Goal: Complete application form: Complete application form

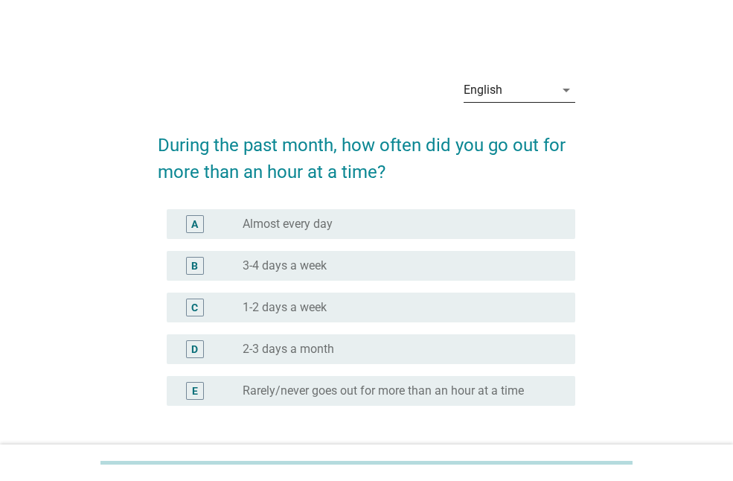
click at [518, 89] on div "English" at bounding box center [509, 90] width 91 height 24
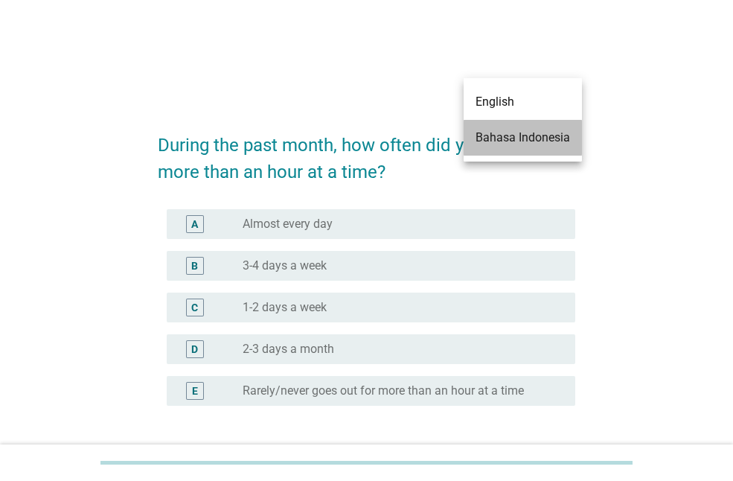
click at [519, 137] on div "Bahasa Indonesia" at bounding box center [523, 138] width 95 height 18
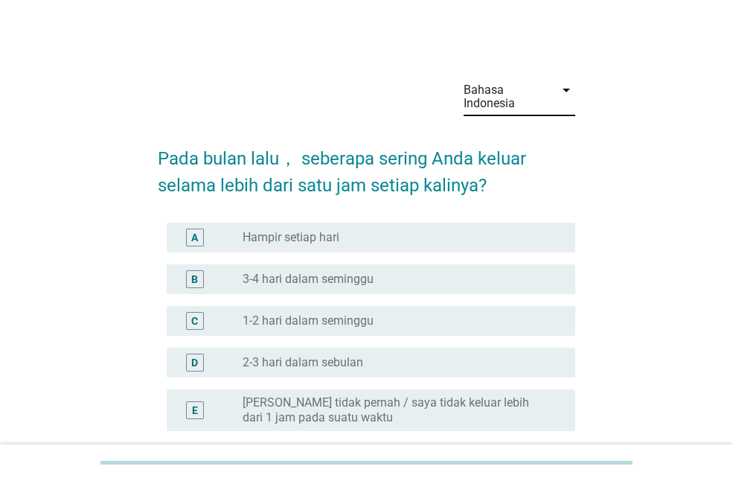
click at [389, 329] on div "radio_button_unchecked 1-2 hari dalam seminggu" at bounding box center [403, 321] width 321 height 18
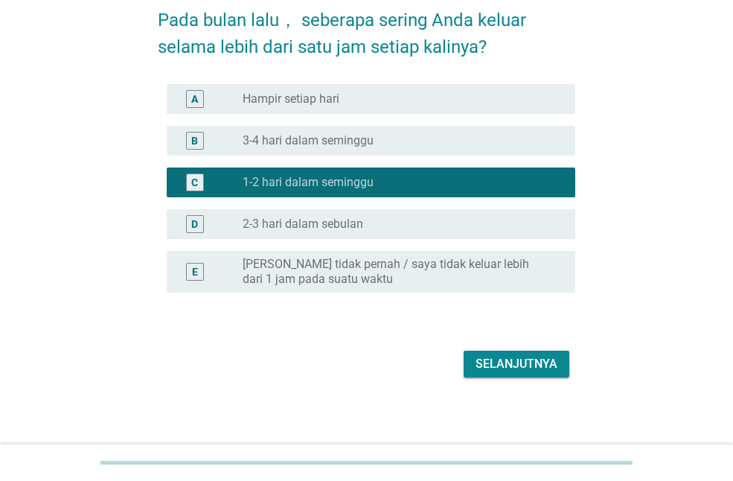
scroll to position [141, 0]
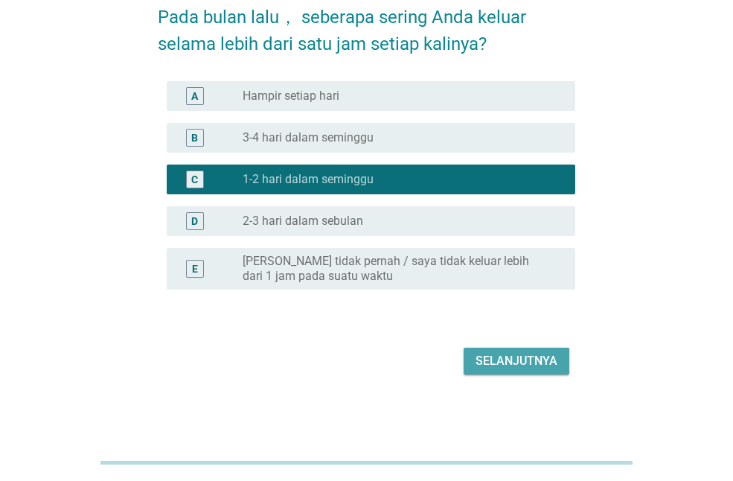
click at [487, 357] on div "Selanjutnya" at bounding box center [517, 361] width 82 height 18
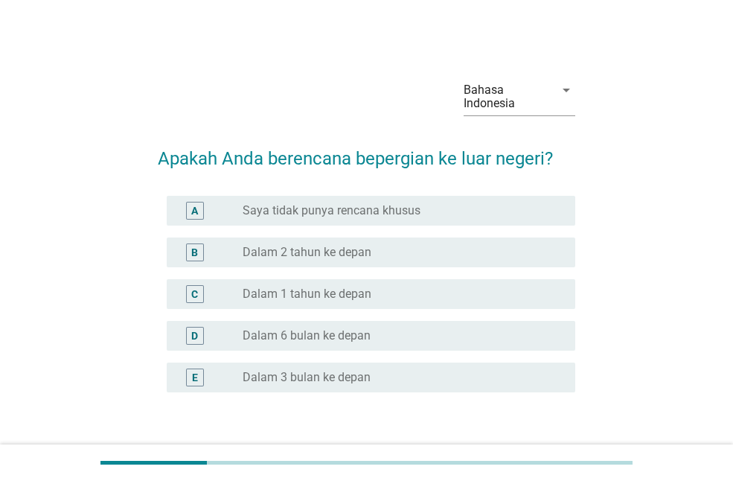
click at [379, 209] on label "Saya tidak punya rencana khusus" at bounding box center [332, 210] width 178 height 15
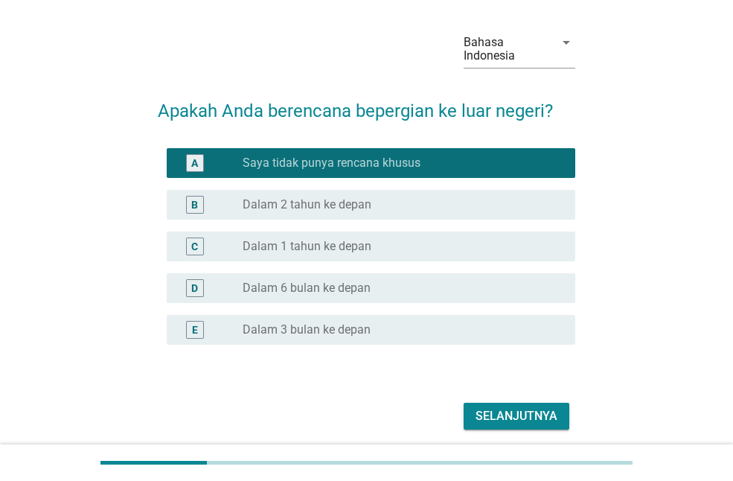
scroll to position [103, 0]
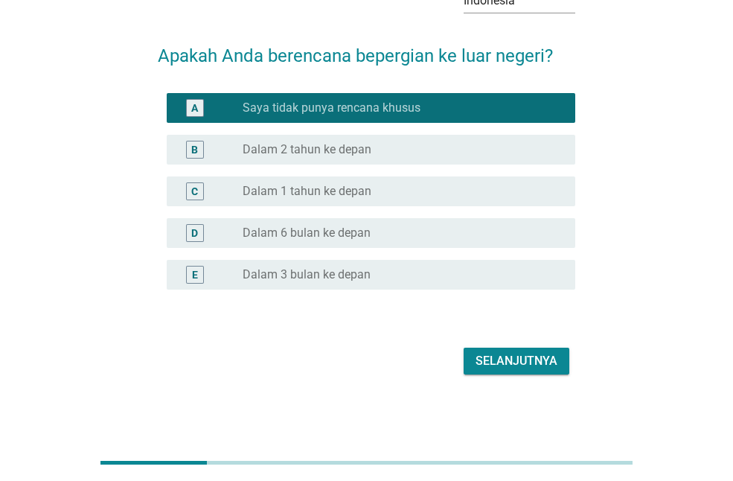
click at [457, 355] on div "Selanjutnya" at bounding box center [367, 361] width 418 height 36
click at [479, 354] on div "Selanjutnya" at bounding box center [517, 361] width 82 height 18
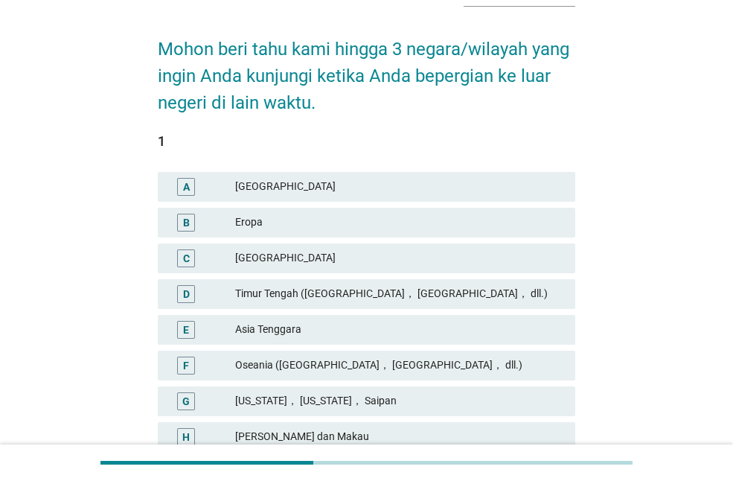
scroll to position [149, 0]
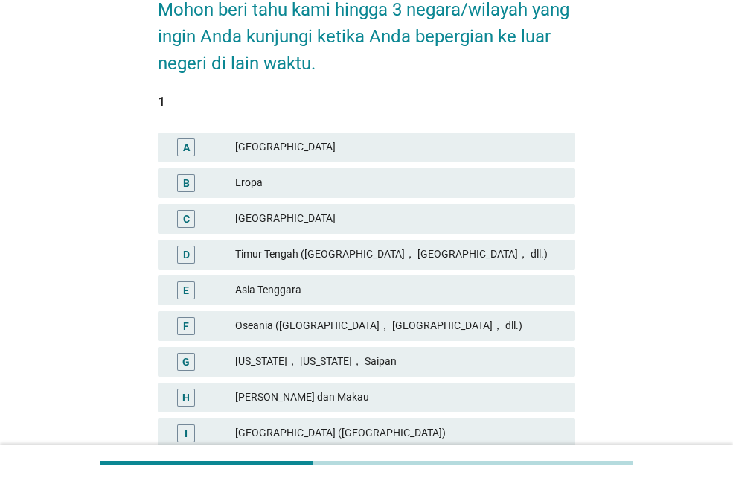
click at [345, 168] on div "B Eropa" at bounding box center [367, 183] width 418 height 30
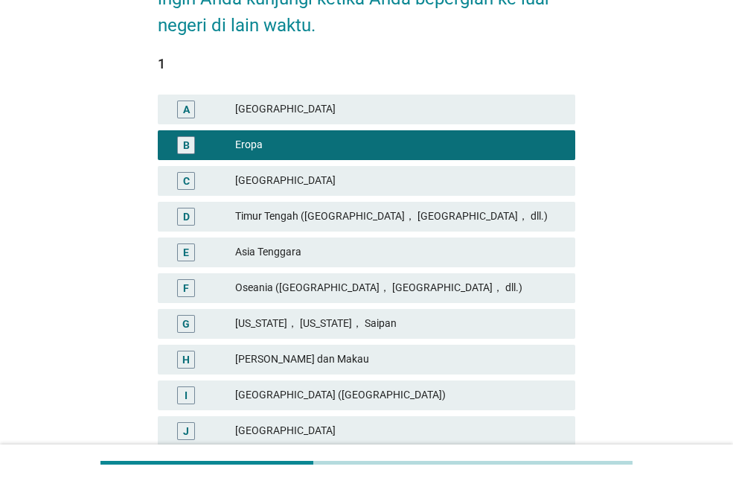
scroll to position [223, 0]
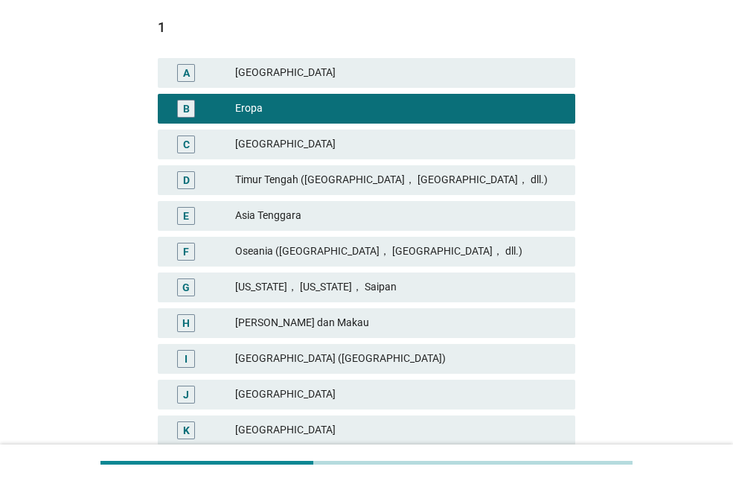
click at [437, 214] on div "Asia Tenggara" at bounding box center [399, 216] width 328 height 18
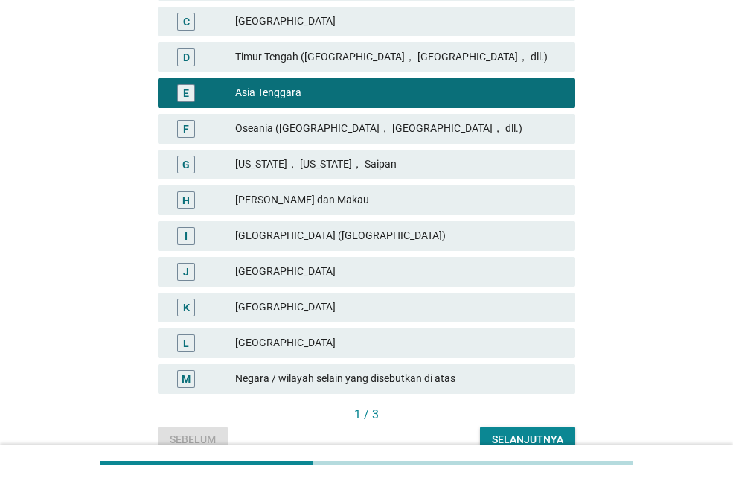
scroll to position [372, 0]
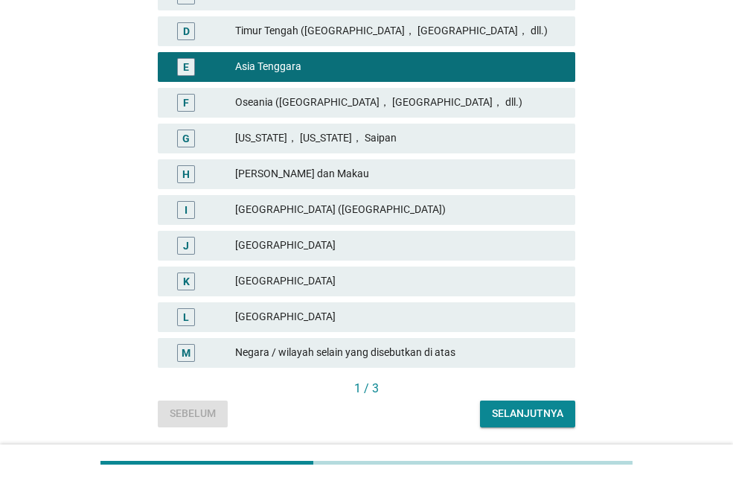
click at [412, 290] on div "[GEOGRAPHIC_DATA]" at bounding box center [399, 281] width 328 height 18
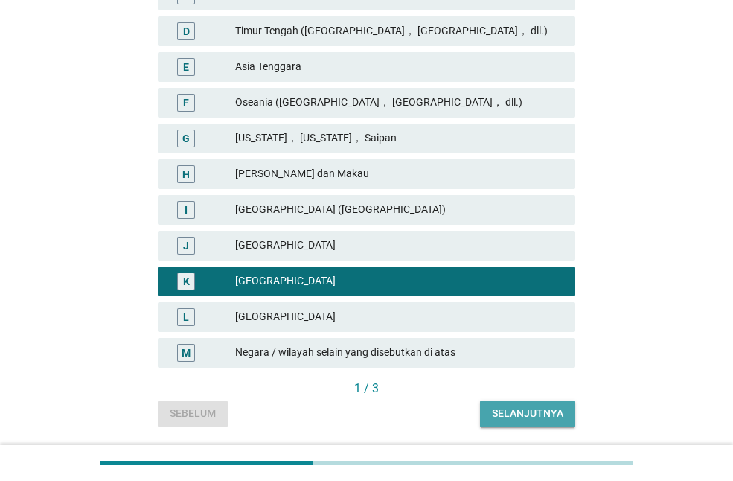
click at [530, 420] on div "Selanjutnya" at bounding box center [527, 414] width 71 height 16
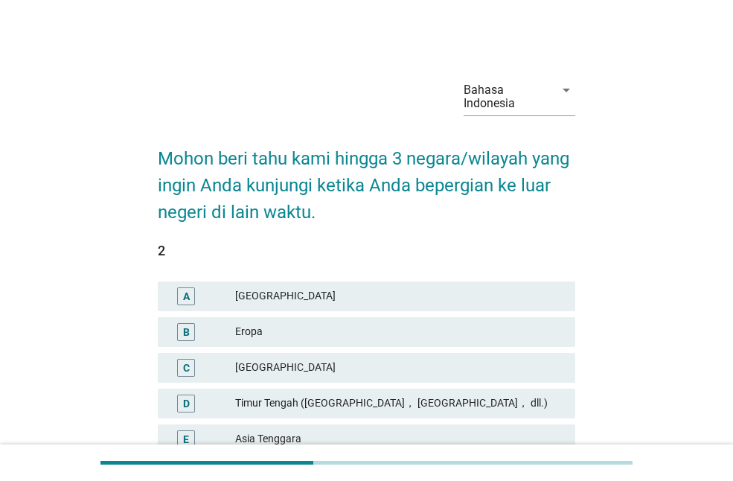
click at [491, 324] on div "Eropa" at bounding box center [399, 332] width 328 height 18
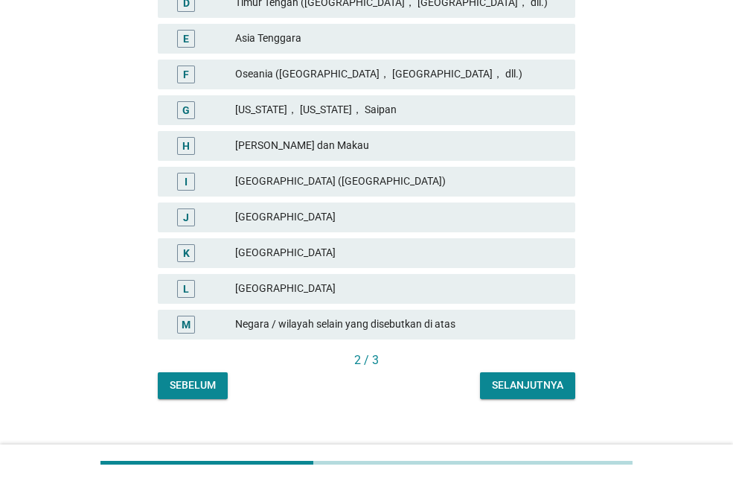
scroll to position [421, 0]
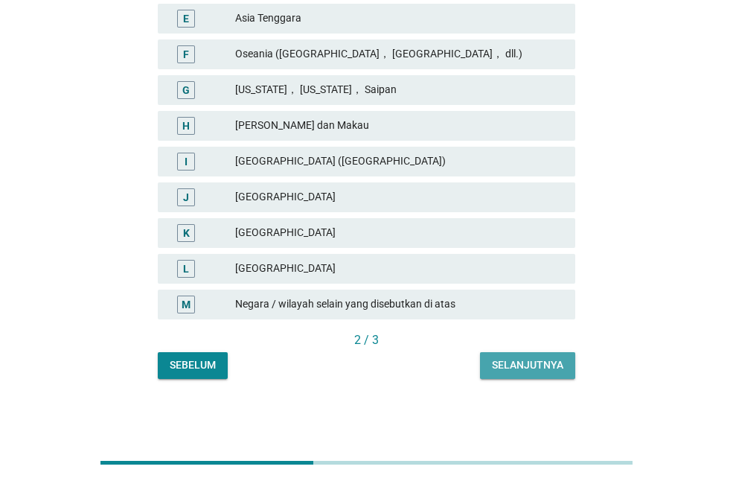
click at [492, 372] on div "Selanjutnya" at bounding box center [527, 365] width 71 height 16
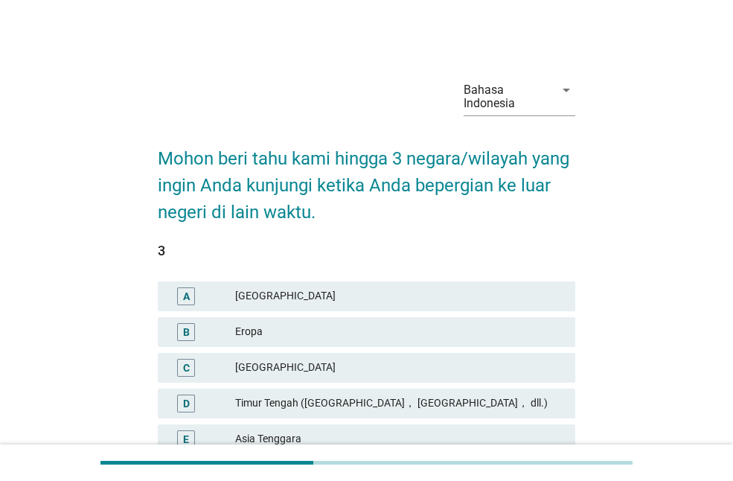
click at [465, 400] on div "Timur Tengah ([GEOGRAPHIC_DATA]， [GEOGRAPHIC_DATA]， dll.)" at bounding box center [399, 404] width 328 height 18
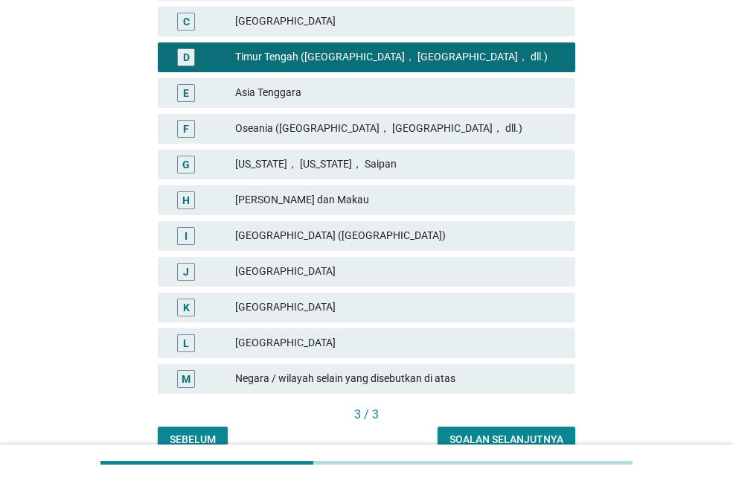
scroll to position [372, 0]
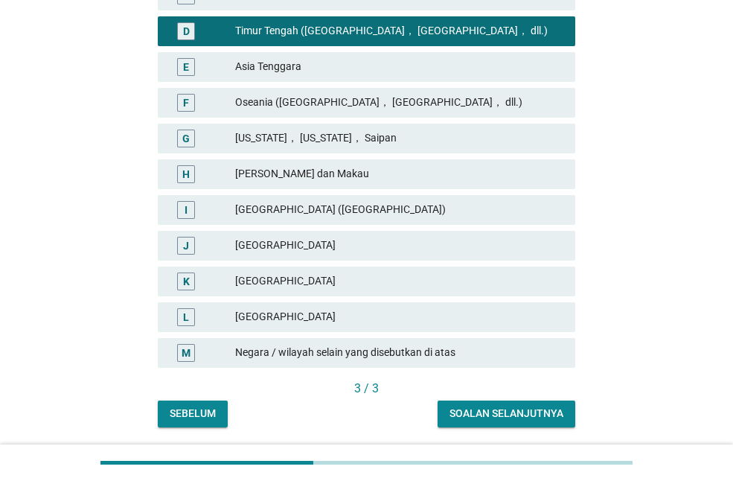
click at [483, 411] on div "Soalan selanjutnya" at bounding box center [507, 414] width 114 height 16
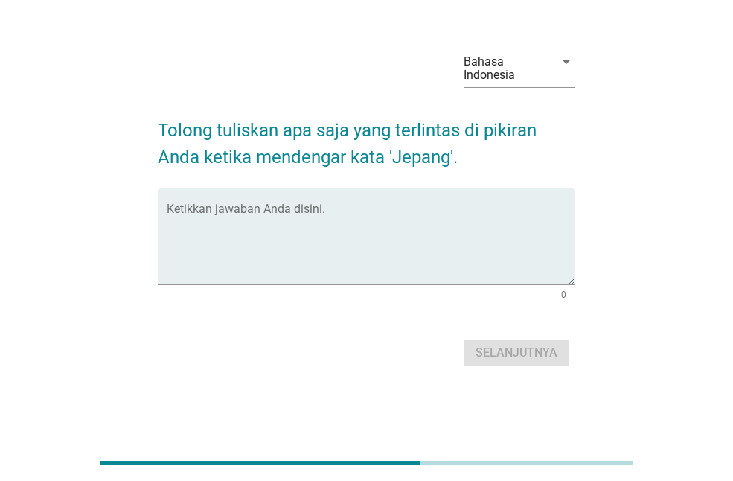
scroll to position [0, 0]
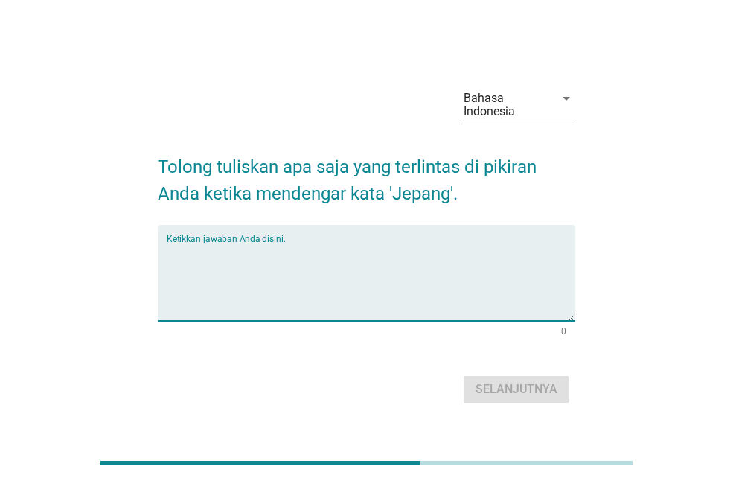
click at [439, 304] on textarea "Ketikkan jawaban Anda disini." at bounding box center [371, 282] width 409 height 78
type textarea "j"
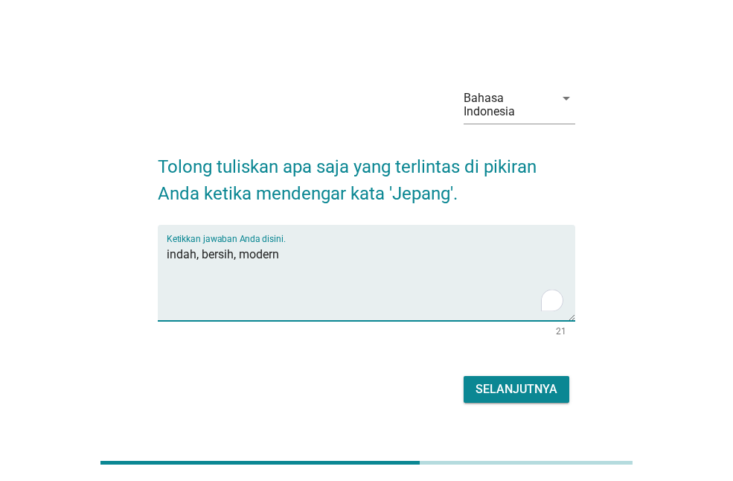
type textarea "indah, bersih, modern"
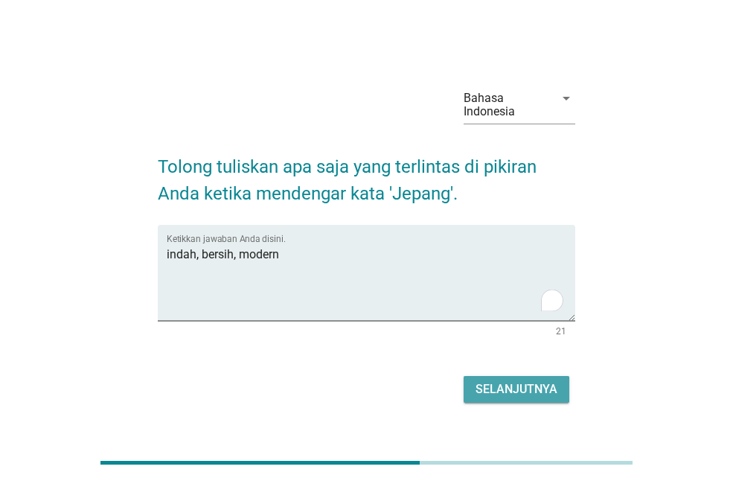
click at [497, 399] on button "Selanjutnya" at bounding box center [517, 389] width 106 height 27
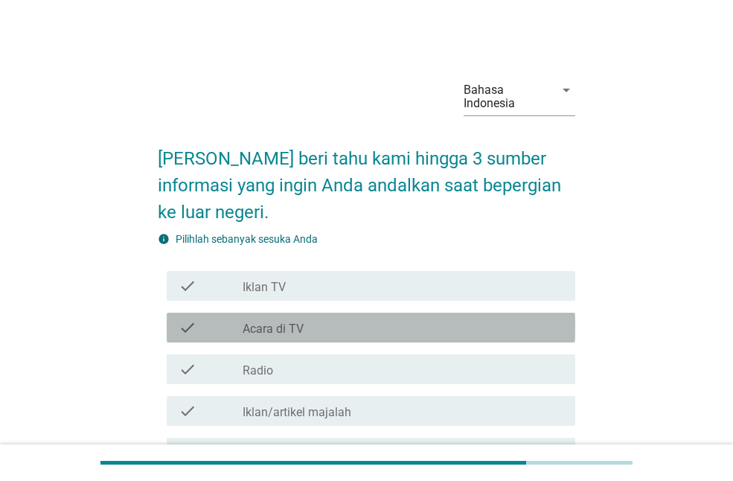
click at [325, 325] on div "check_box_outline_blank Acara di TV" at bounding box center [403, 328] width 321 height 18
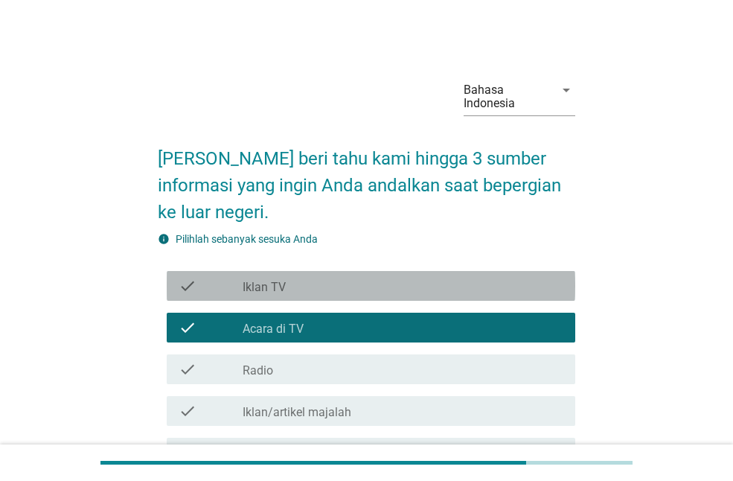
click at [386, 272] on div "check check_box_outline_blank Iklan TV" at bounding box center [371, 286] width 409 height 30
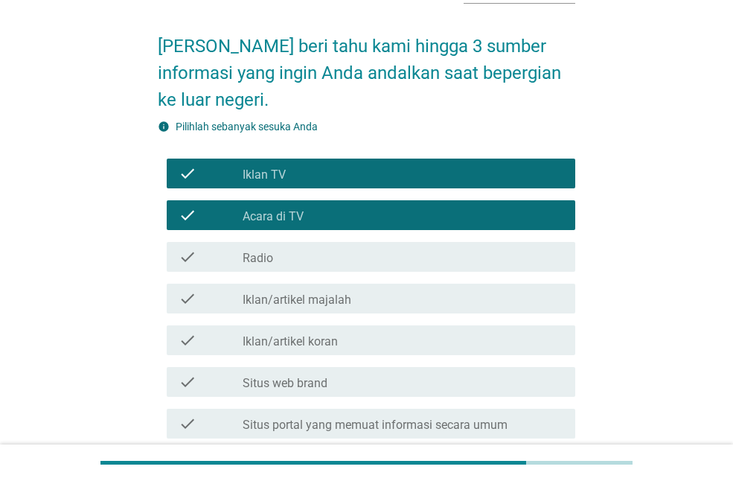
scroll to position [149, 0]
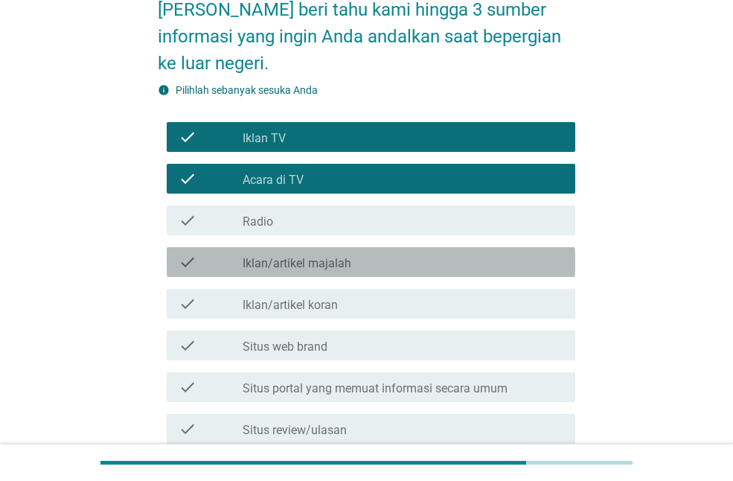
click at [392, 264] on div "check_box_outline_blank Iklan/artikel majalah" at bounding box center [403, 262] width 321 height 18
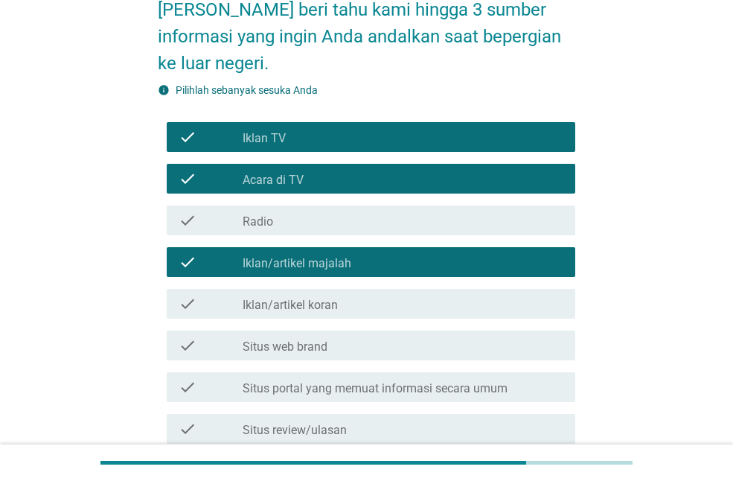
click at [384, 339] on div "check_box_outline_blank Situs web brand" at bounding box center [403, 345] width 321 height 18
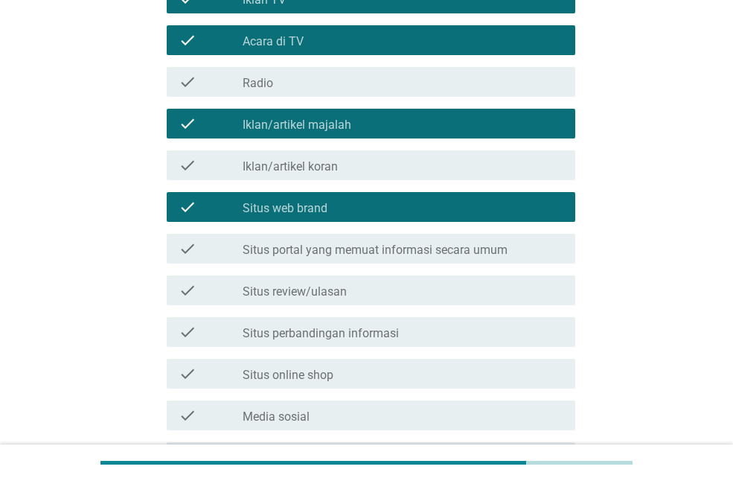
scroll to position [298, 0]
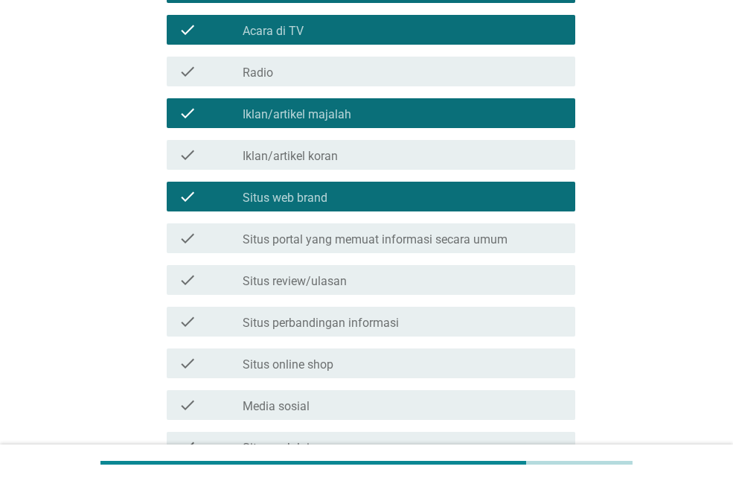
click at [434, 279] on div "check_box_outline_blank Situs review/ulasan" at bounding box center [403, 280] width 321 height 18
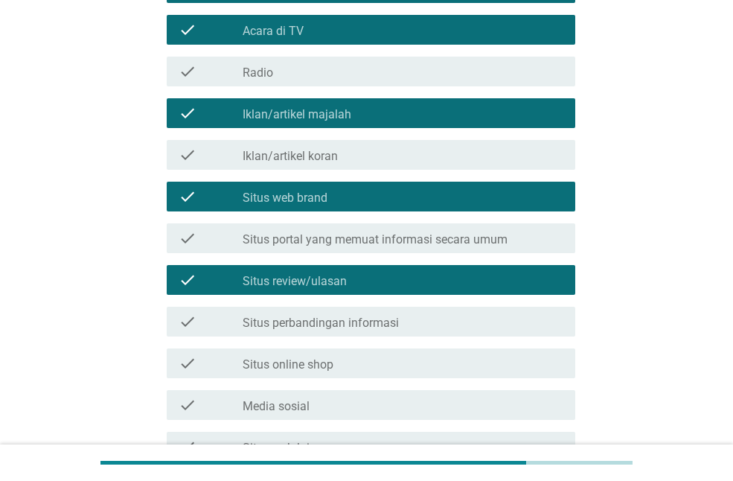
click at [428, 313] on div "check_box_outline_blank Situs perbandingan informasi" at bounding box center [403, 322] width 321 height 18
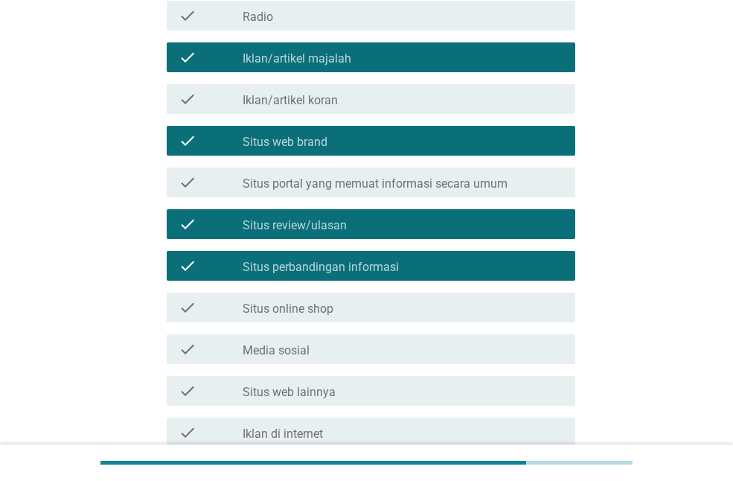
scroll to position [447, 0]
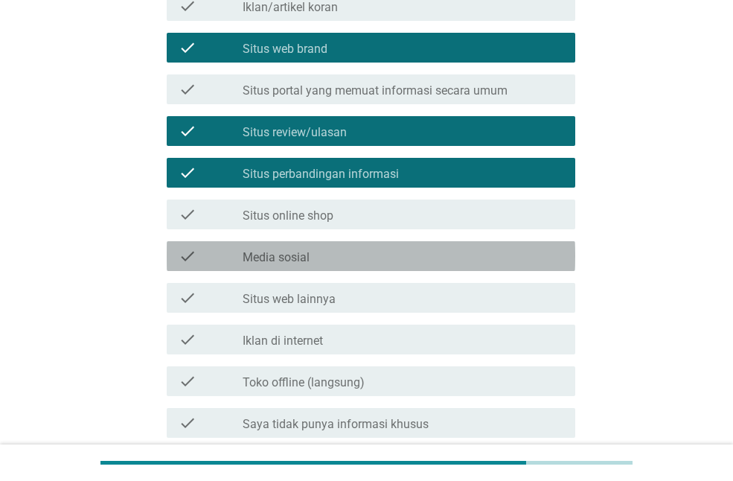
click at [426, 264] on div "check_box_outline_blank Media sosial" at bounding box center [403, 256] width 321 height 18
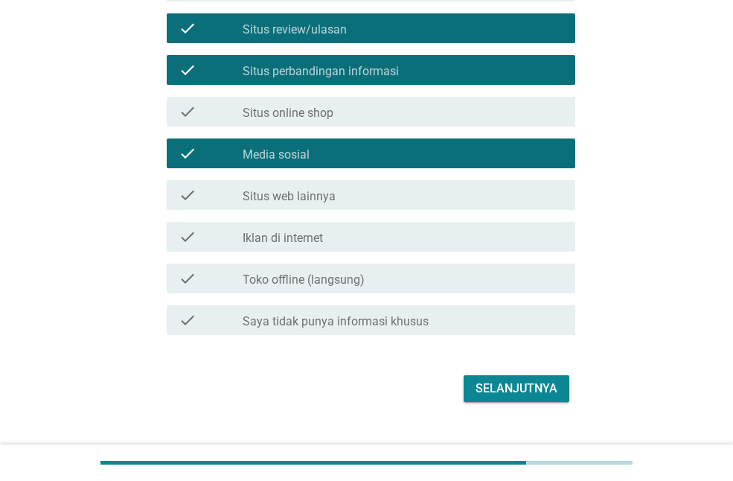
scroll to position [577, 0]
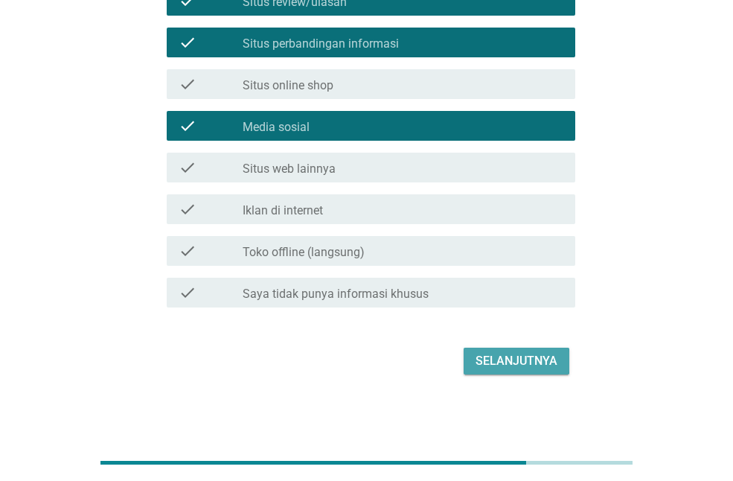
click at [502, 361] on div "Selanjutnya" at bounding box center [517, 361] width 82 height 18
